Goal: Information Seeking & Learning: Learn about a topic

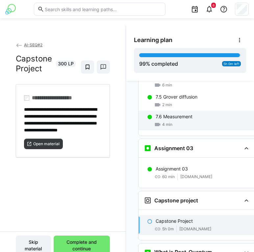
scroll to position [1106, 1]
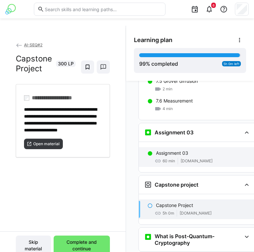
click at [198, 158] on span "[DOMAIN_NAME]" at bounding box center [196, 160] width 32 height 5
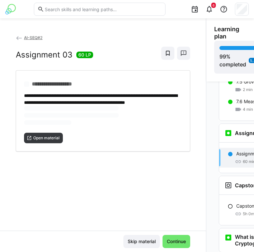
scroll to position [0, 16]
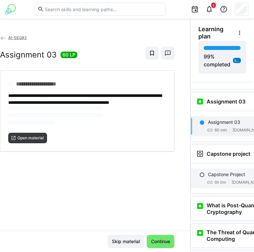
click at [212, 171] on p "Capstone Project" at bounding box center [226, 174] width 37 height 7
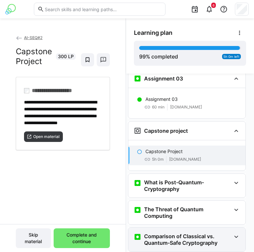
scroll to position [1149, 11]
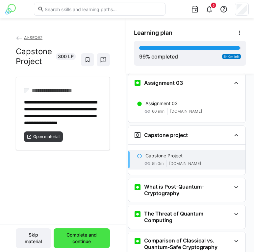
click at [89, 234] on span "Complete and continue" at bounding box center [82, 238] width 50 height 13
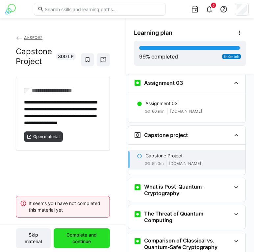
click at [89, 234] on span "Complete and continue" at bounding box center [82, 238] width 50 height 13
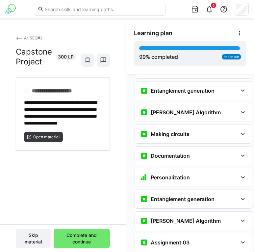
scroll to position [41, 0]
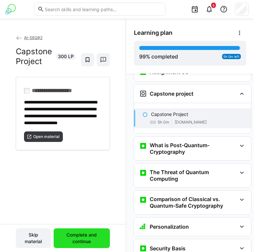
click at [85, 242] on span "Complete and continue" at bounding box center [82, 238] width 50 height 13
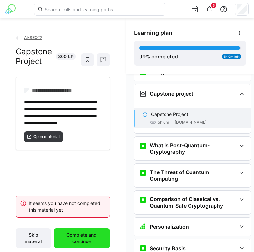
click at [85, 242] on span "Complete and continue" at bounding box center [82, 238] width 50 height 13
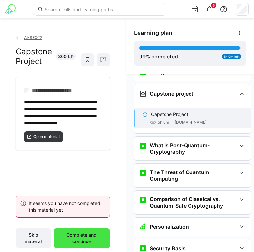
click at [85, 242] on span "Complete and continue" at bounding box center [82, 238] width 50 height 13
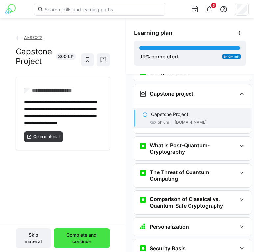
click at [78, 240] on span "Complete and continue" at bounding box center [82, 238] width 50 height 13
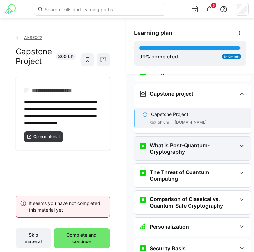
click at [180, 137] on div "What is Post-Quantum-Cryptography" at bounding box center [192, 149] width 117 height 24
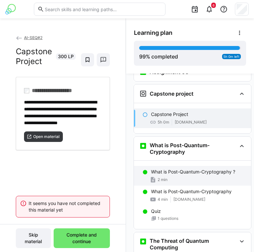
click at [172, 166] on div "What is Post-Quantum-Cryptography ? 2 min" at bounding box center [192, 176] width 117 height 20
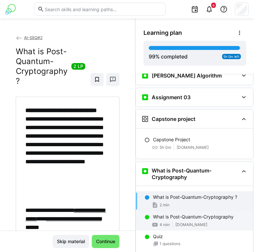
scroll to position [1053, 13]
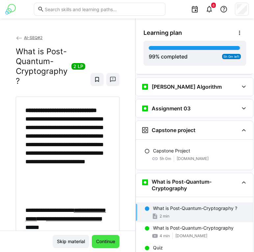
click at [109, 241] on span "Continue" at bounding box center [105, 241] width 21 height 7
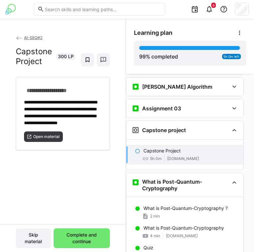
scroll to position [1087, 13]
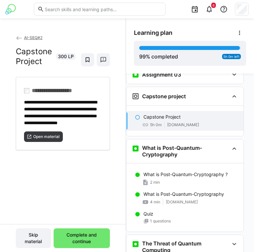
click at [171, 122] on div "5h 0m classroom.github.com" at bounding box center [190, 125] width 95 height 7
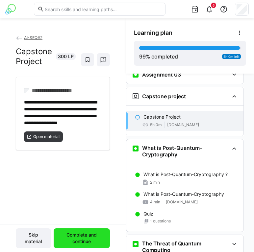
click at [77, 242] on span "Complete and continue" at bounding box center [82, 238] width 50 height 13
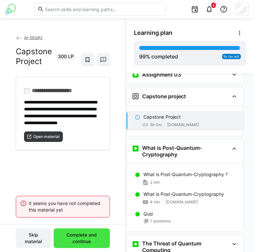
click at [77, 242] on span "Complete and continue" at bounding box center [82, 238] width 50 height 13
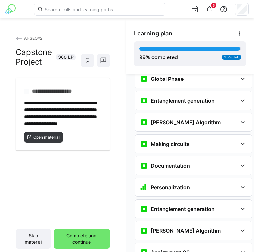
scroll to position [1089, 6]
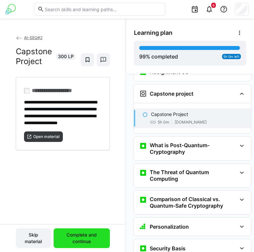
click at [82, 237] on span "Complete and continue" at bounding box center [82, 238] width 50 height 13
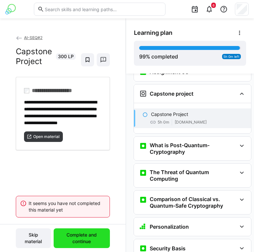
click at [82, 237] on span "Complete and continue" at bounding box center [82, 238] width 50 height 13
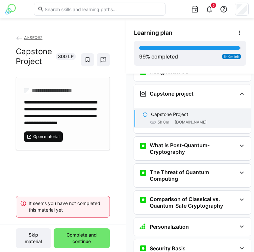
click at [58, 139] on span "Open material" at bounding box center [47, 136] width 28 height 5
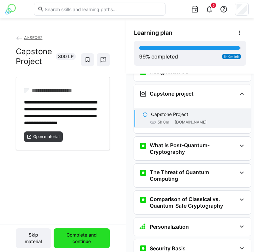
click at [80, 233] on span "Complete and continue" at bounding box center [82, 238] width 50 height 13
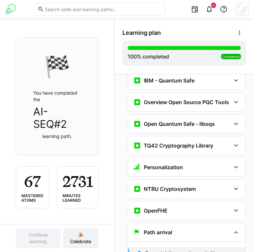
scroll to position [41, 0]
click at [78, 246] on span "🎉 Celebrate" at bounding box center [81, 238] width 36 height 20
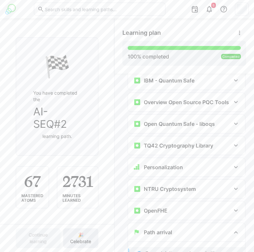
click at [78, 243] on span "🎉 Celebrate" at bounding box center [80, 238] width 29 height 13
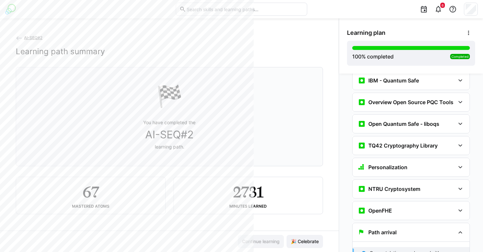
scroll to position [1, 0]
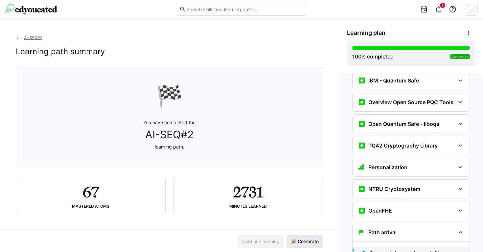
click at [253, 241] on span "🎉 Celebrate" at bounding box center [305, 241] width 30 height 7
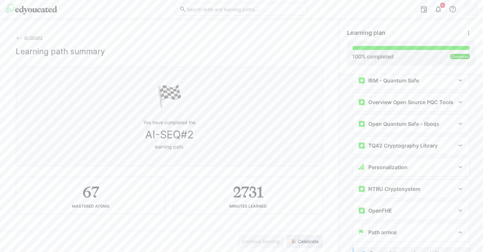
click at [253, 241] on span "🎉 Celebrate" at bounding box center [305, 241] width 30 height 7
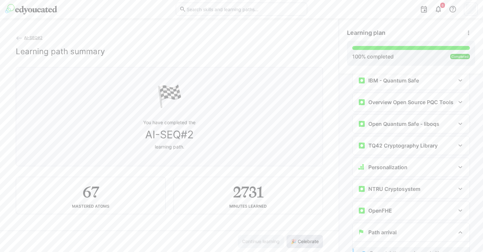
click at [253, 241] on span "🎉 Celebrate" at bounding box center [305, 241] width 30 height 7
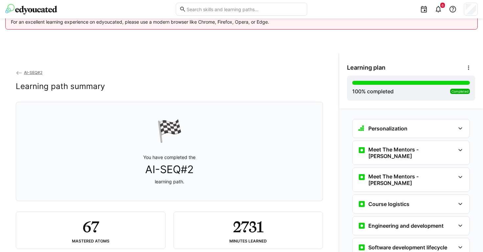
scroll to position [0, 0]
click at [38, 73] on span "AI-SEQ#2" at bounding box center [33, 72] width 18 height 5
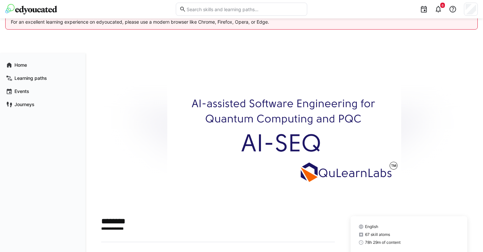
click at [238, 153] on img at bounding box center [284, 134] width 234 height 131
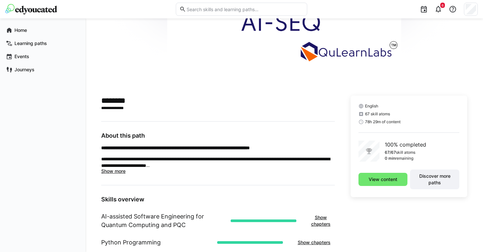
scroll to position [119, 0]
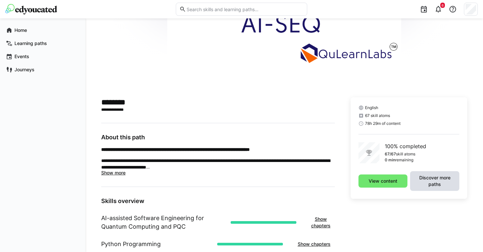
click at [253, 181] on span "Discover more paths" at bounding box center [435, 181] width 43 height 13
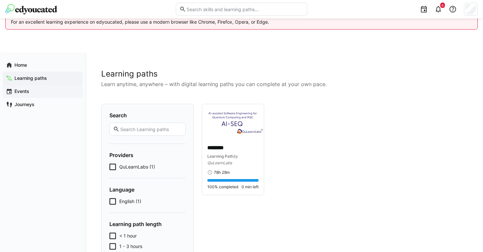
click at [54, 90] on span "Events" at bounding box center [46, 91] width 66 height 7
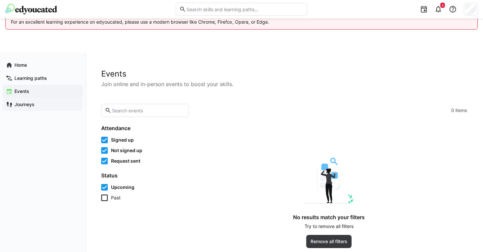
click at [48, 104] on span "Journeys" at bounding box center [46, 104] width 66 height 7
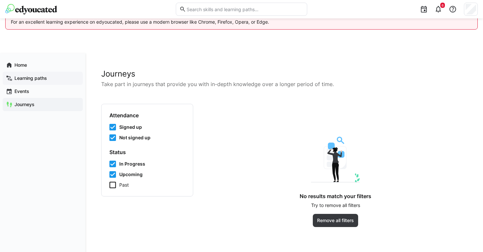
click at [58, 76] on span "Learning paths" at bounding box center [46, 78] width 66 height 7
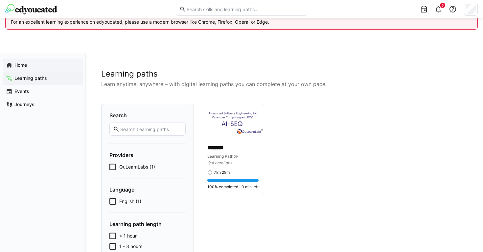
click at [54, 68] on div "Home" at bounding box center [43, 65] width 80 height 13
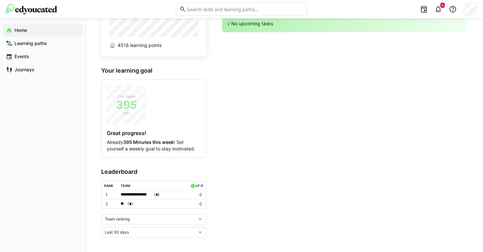
scroll to position [68, 0]
